Goal: Check status: Check status

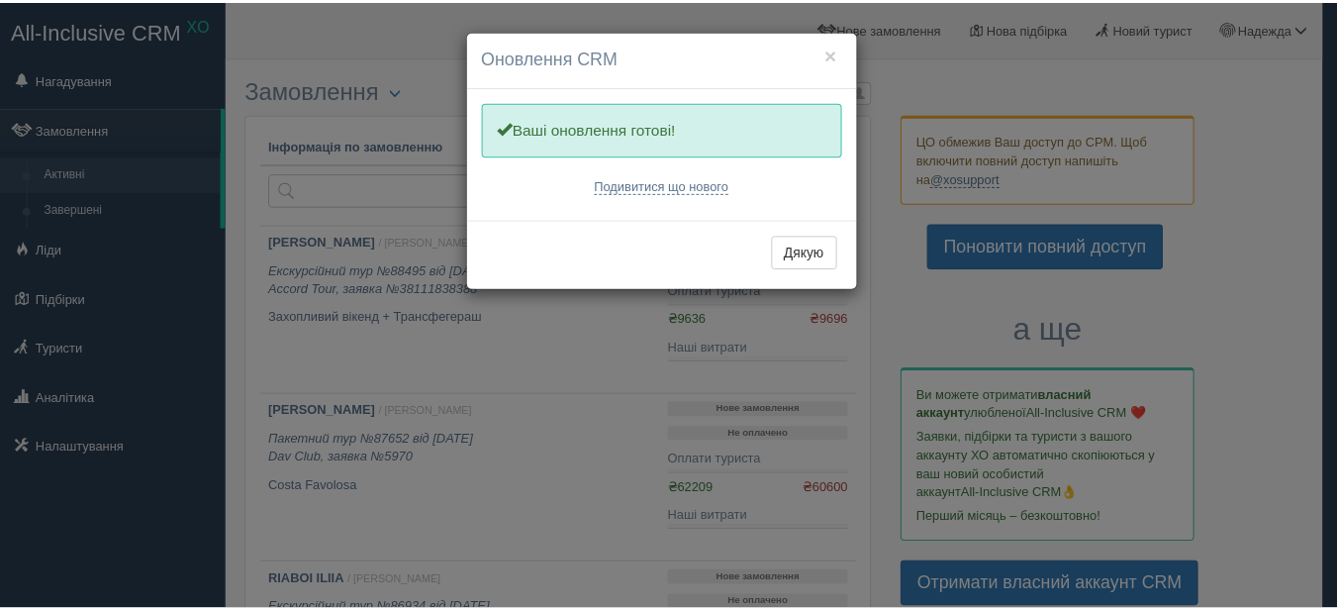
scroll to position [1088, 0]
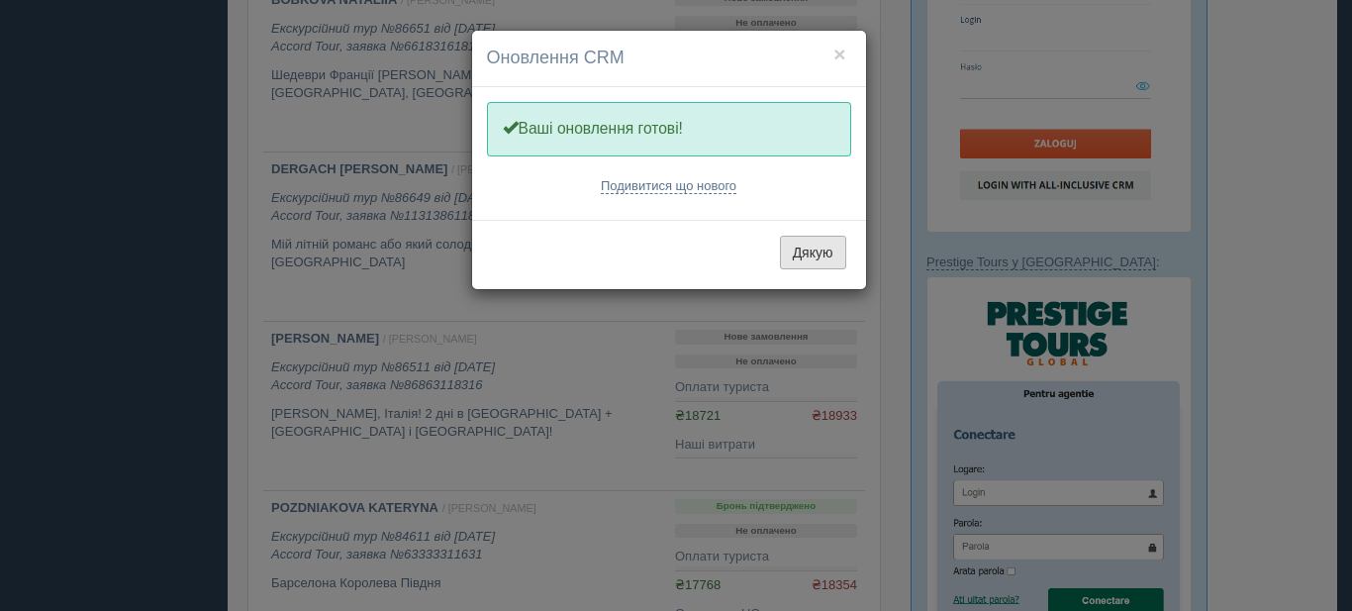
click at [801, 256] on button "Дякую" at bounding box center [813, 253] width 66 height 34
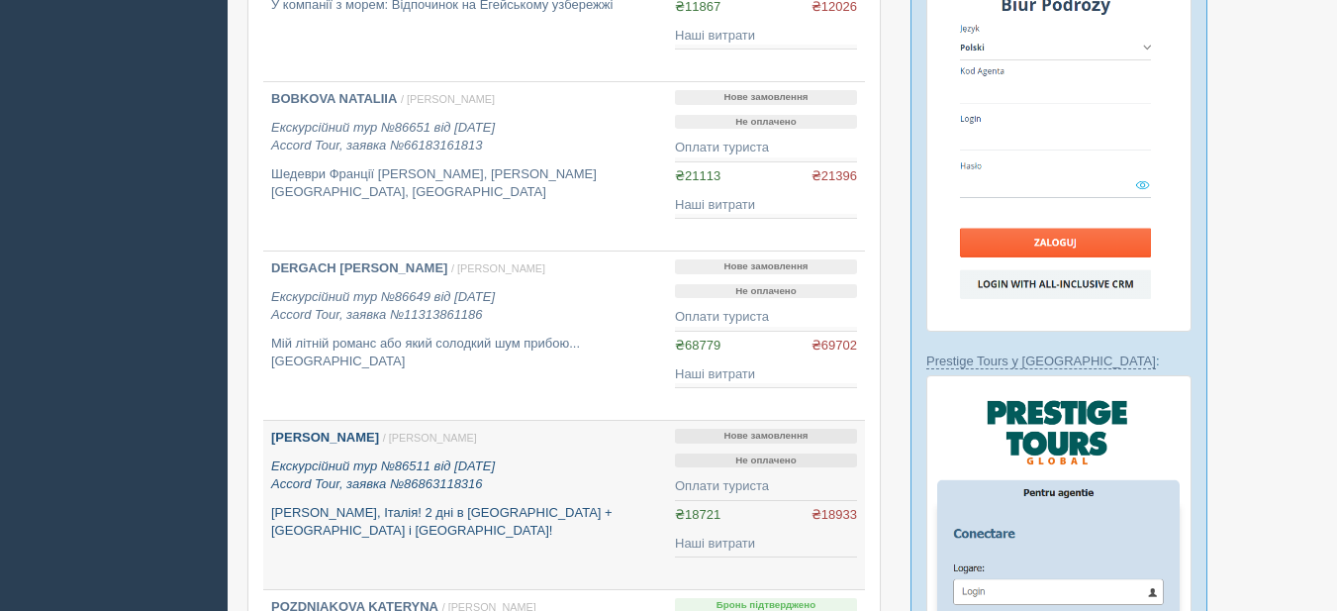
scroll to position [891, 0]
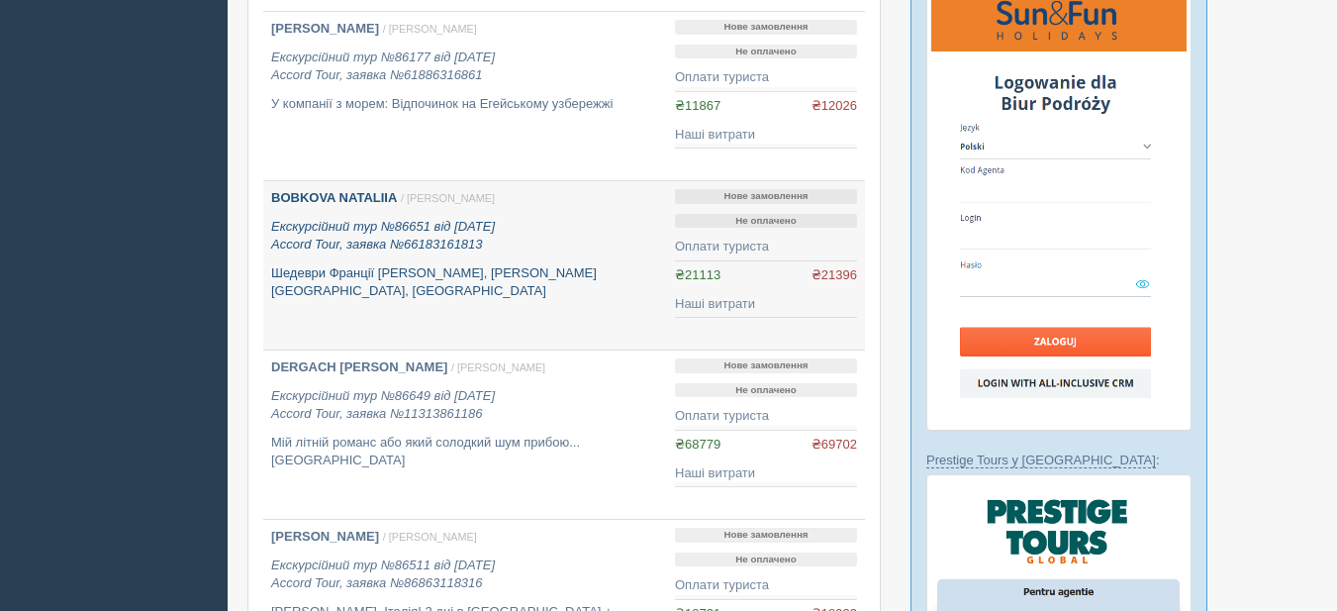
click at [351, 197] on b "BOBKOVA NATALIIA" at bounding box center [334, 197] width 126 height 15
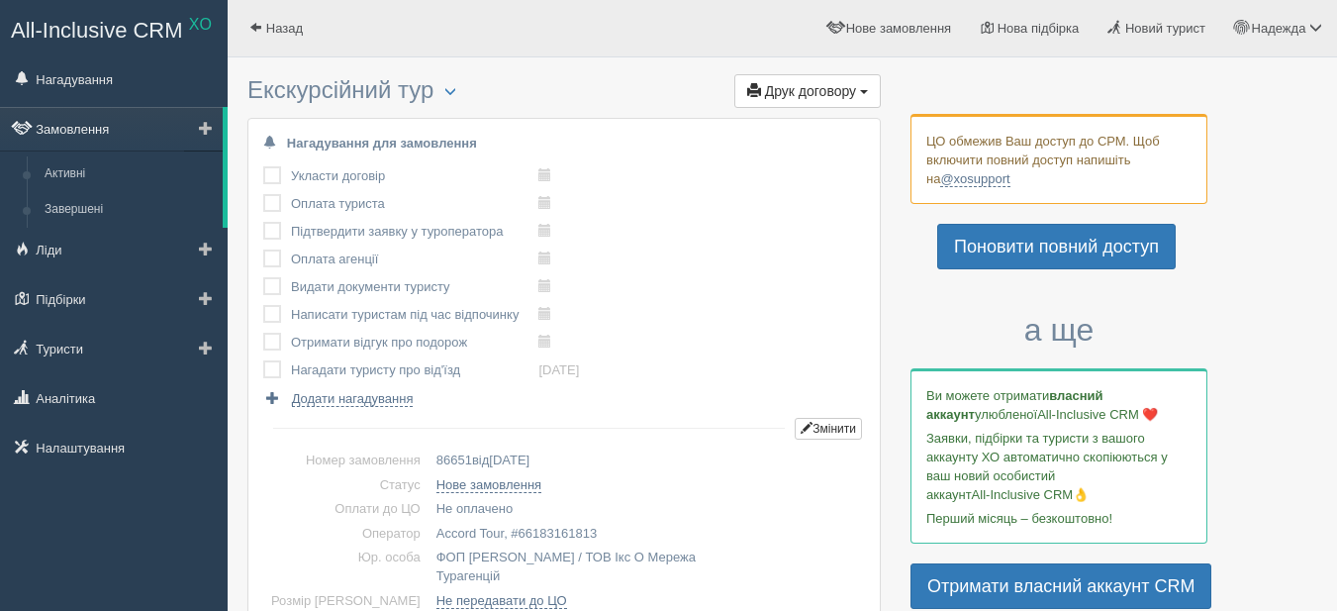
click at [70, 125] on link "Замовлення" at bounding box center [111, 129] width 223 height 44
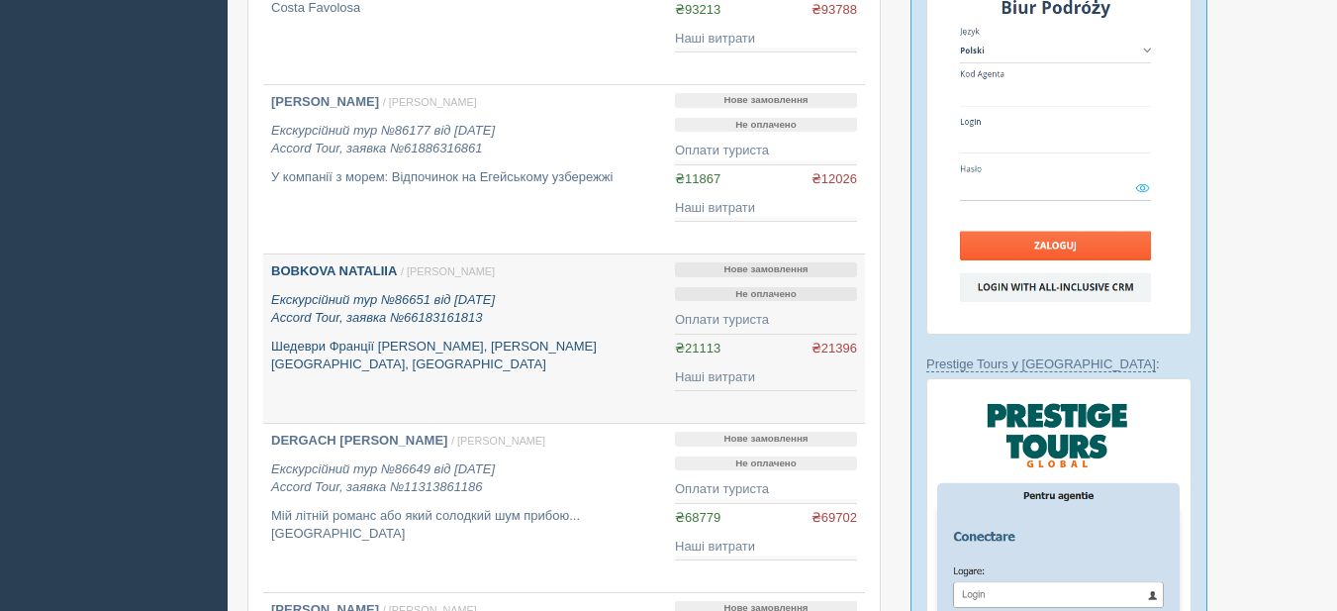
scroll to position [990, 0]
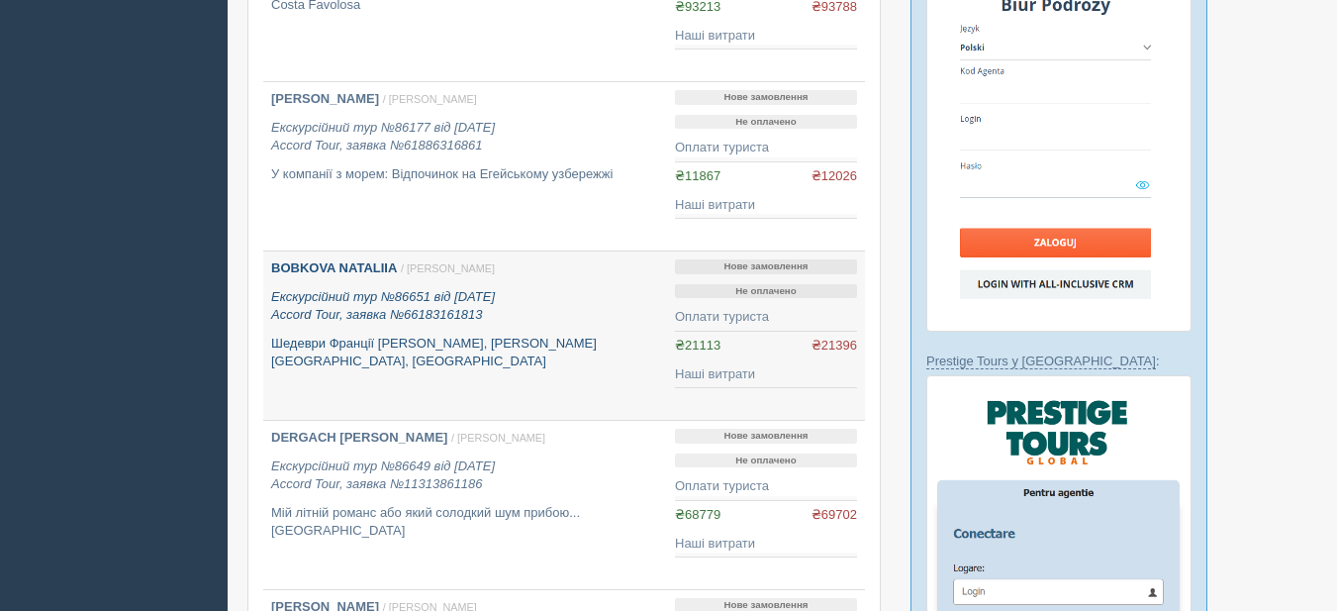
click at [338, 267] on b "BOBKOVA NATALIIA" at bounding box center [334, 267] width 126 height 15
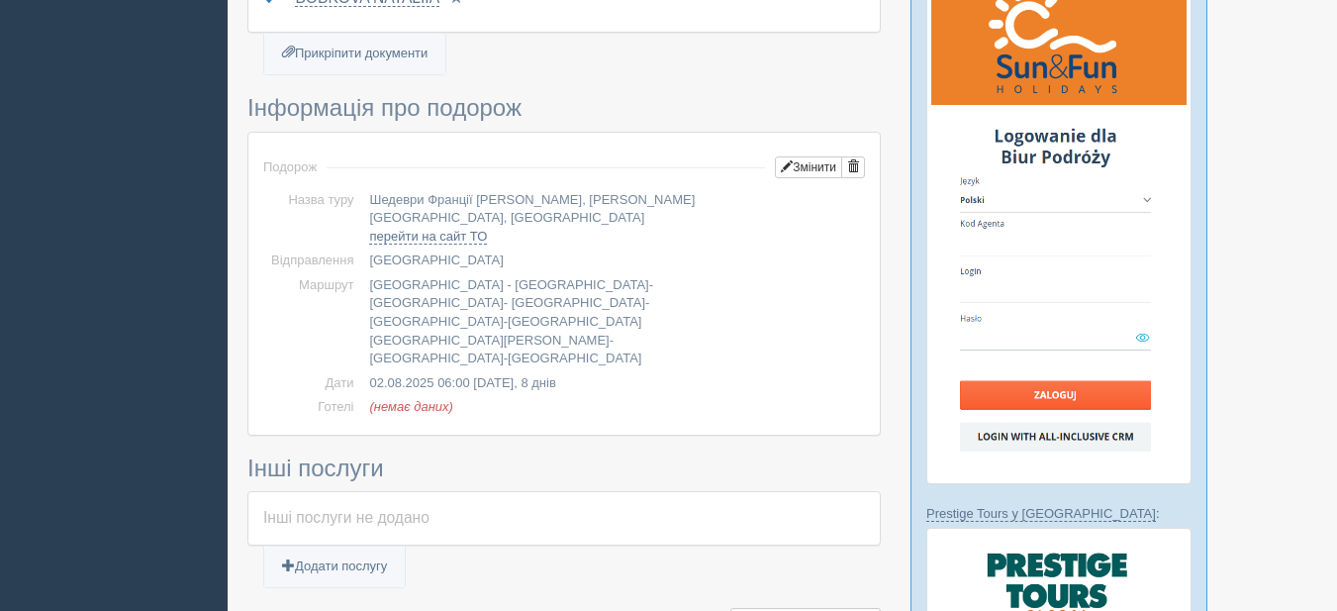
scroll to position [661, 0]
